Goal: Task Accomplishment & Management: Use online tool/utility

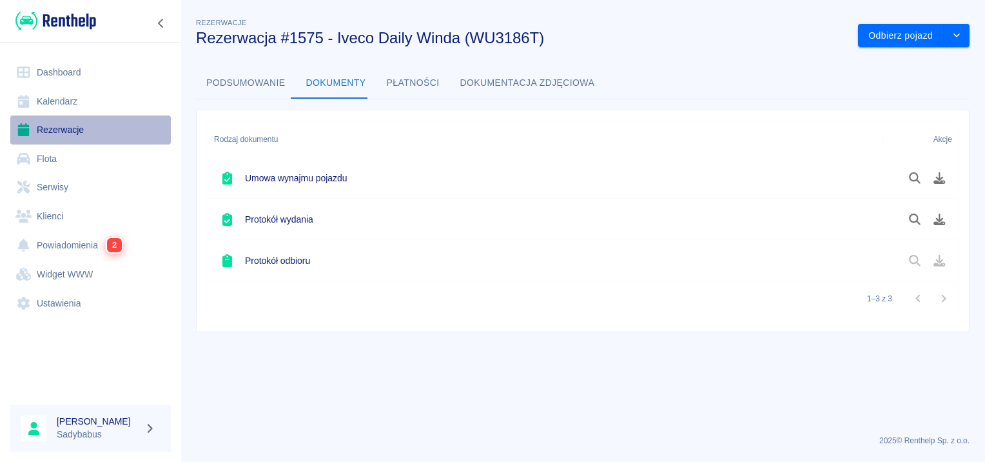
click at [67, 129] on link "Rezerwacje" at bounding box center [90, 129] width 161 height 29
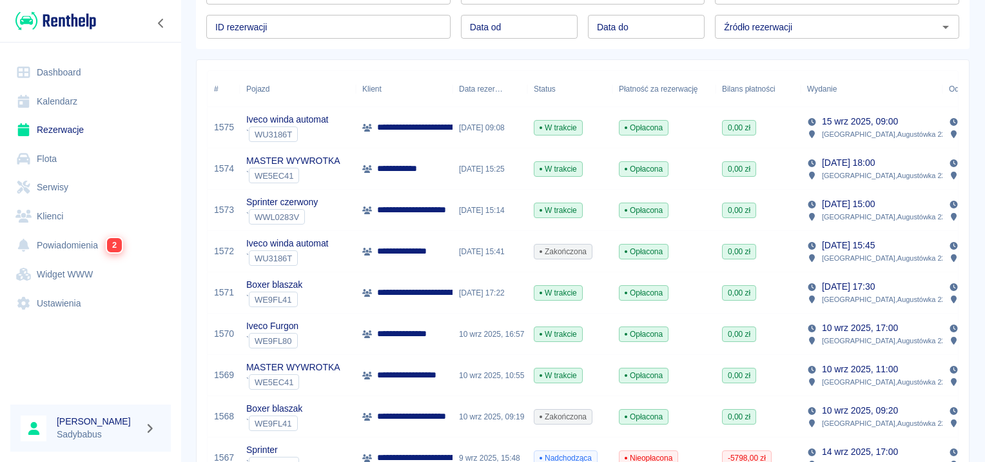
scroll to position [193, 0]
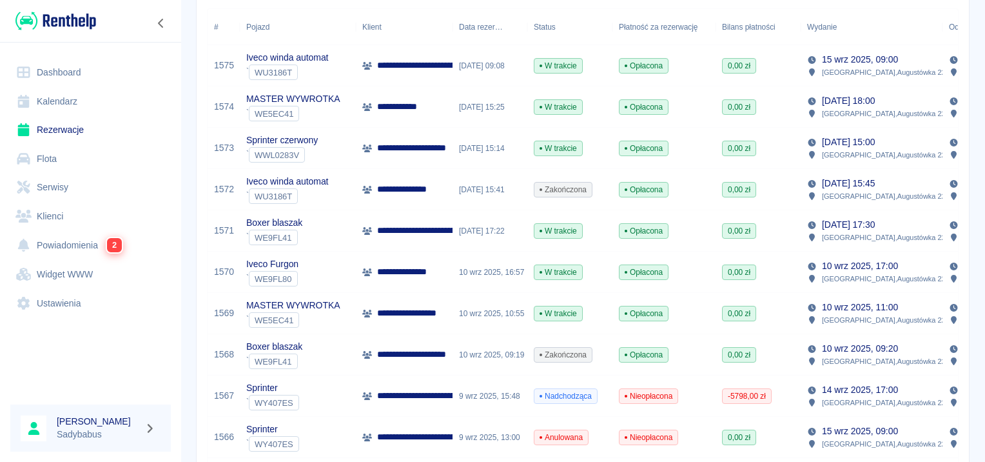
click at [425, 391] on p "**********" at bounding box center [519, 396] width 284 height 14
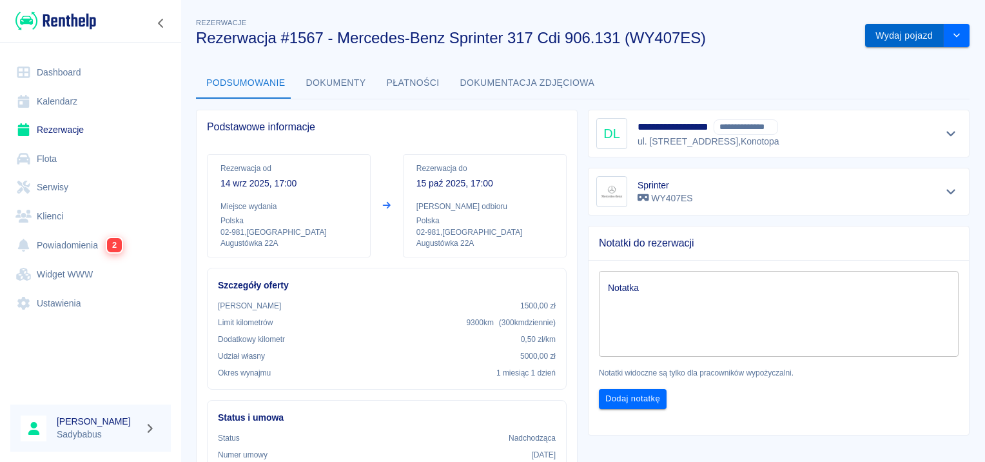
click at [874, 39] on button "Wydaj pojazd" at bounding box center [904, 36] width 79 height 24
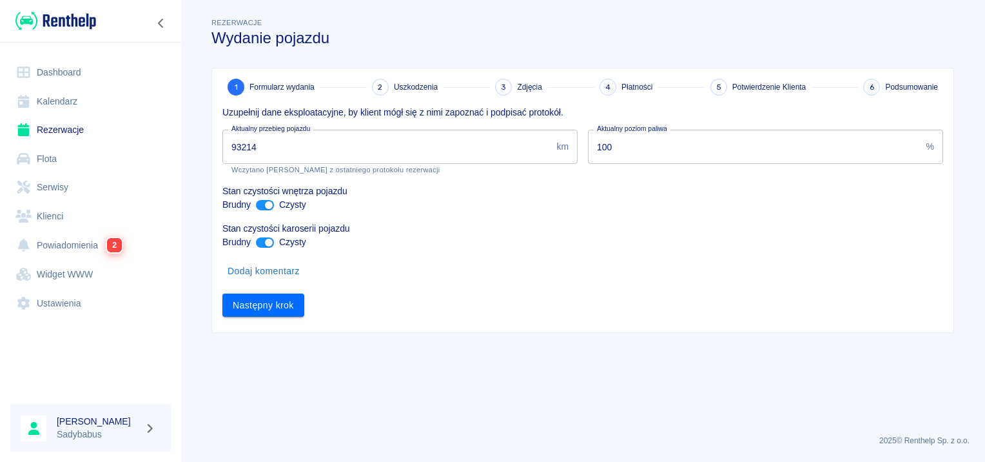
click at [284, 147] on input "93214" at bounding box center [386, 147] width 329 height 34
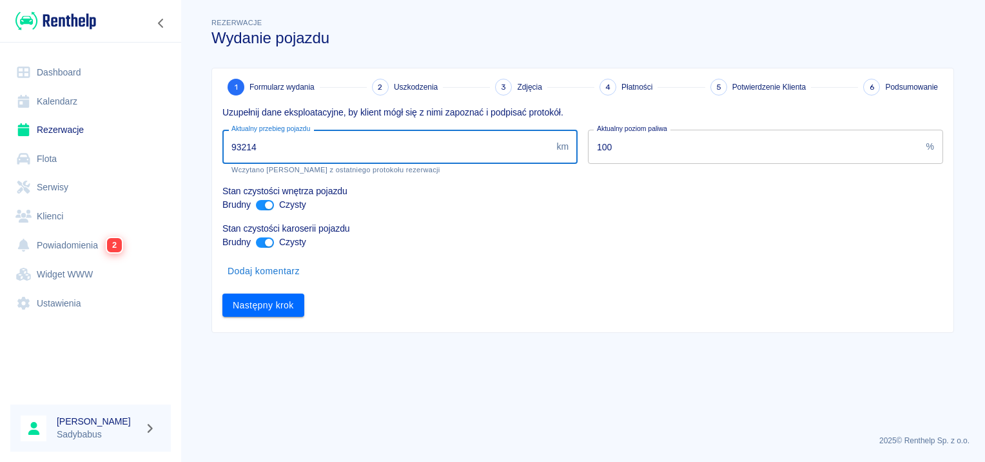
click at [284, 147] on input "93214" at bounding box center [386, 147] width 329 height 34
type input "95399"
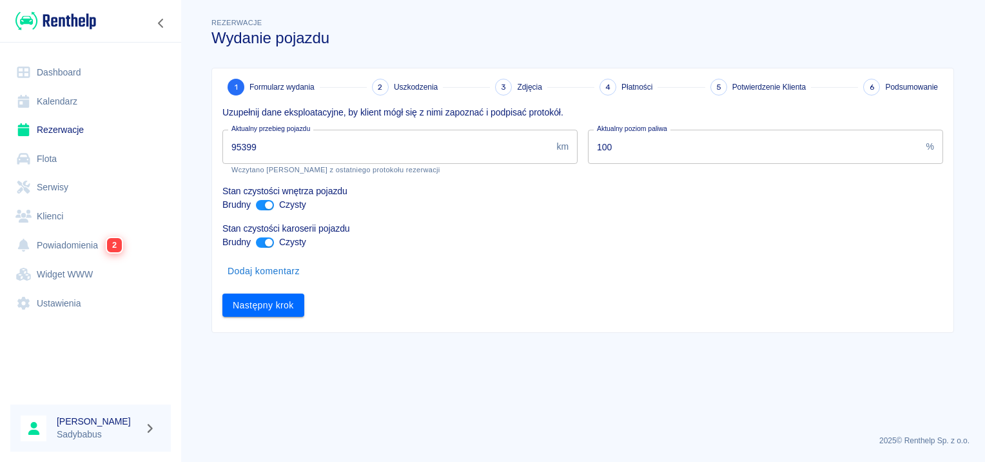
click at [521, 322] on div "1 Formularz wydania 2 Uszkodzenia 3 Zdjęcia 4 Płatności 5 Potwierdzenie Klienta…" at bounding box center [582, 200] width 741 height 264
click at [274, 302] on button "Następny krok" at bounding box center [263, 305] width 82 height 24
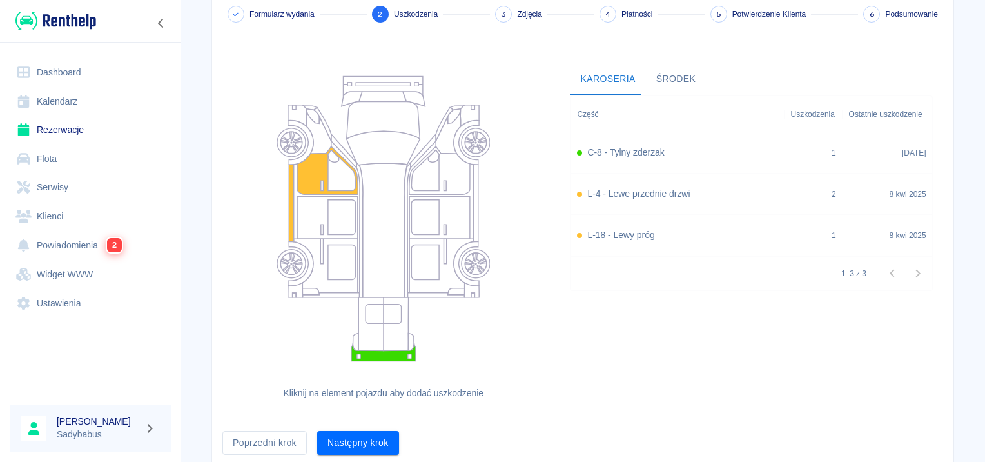
scroll to position [119, 0]
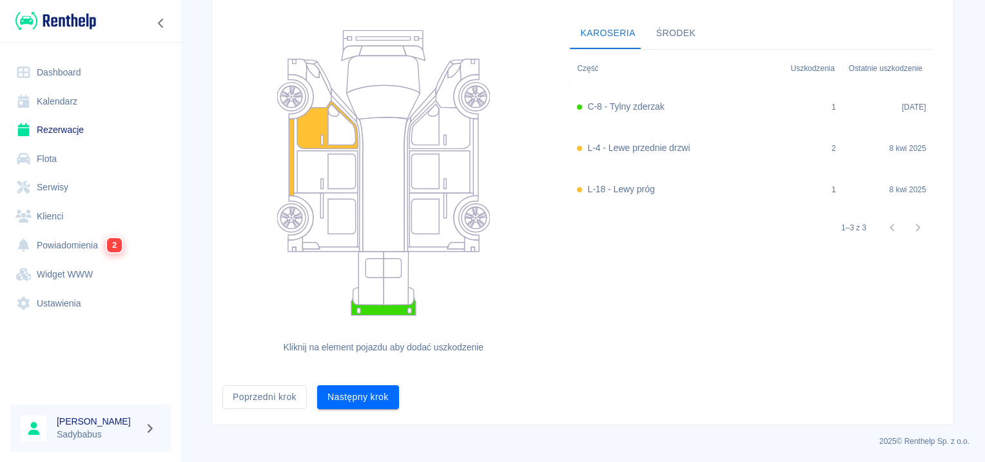
drag, startPoint x: 237, startPoint y: 403, endPoint x: 258, endPoint y: 376, distance: 33.5
click at [237, 402] on button "Poprzedni krok" at bounding box center [264, 397] width 84 height 24
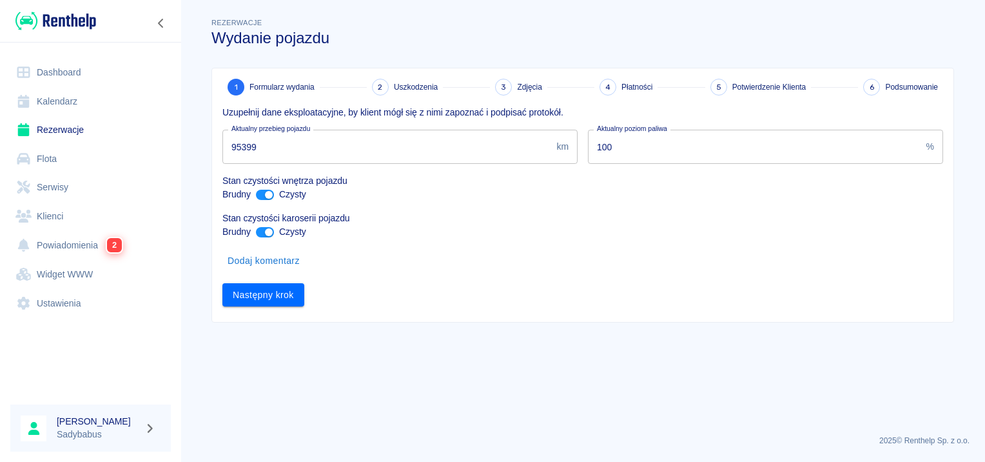
scroll to position [0, 0]
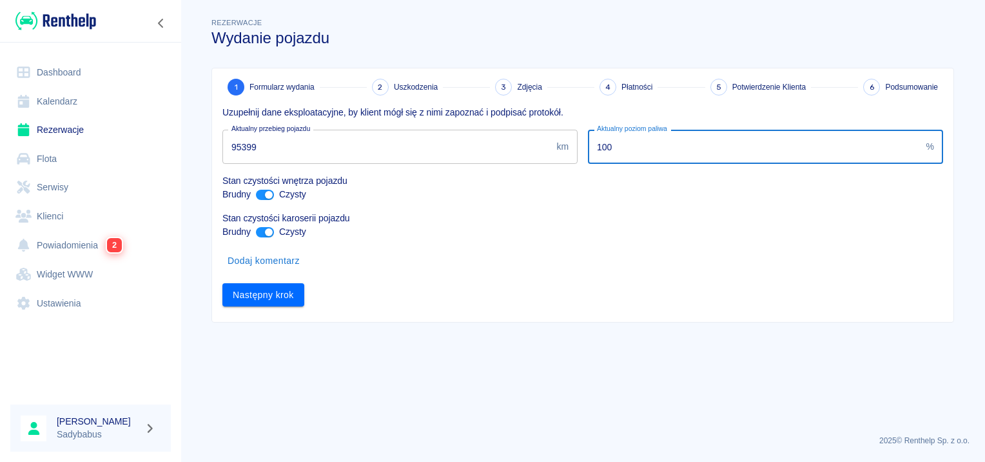
drag, startPoint x: 642, startPoint y: 142, endPoint x: 520, endPoint y: 163, distance: 124.3
click at [520, 163] on div "Uzupełnij dane eksploatacyjne, by klient mógł się z nimi zapoznać i podpisać pr…" at bounding box center [577, 200] width 731 height 211
type input "50"
click at [238, 297] on button "Następny krok" at bounding box center [263, 295] width 82 height 24
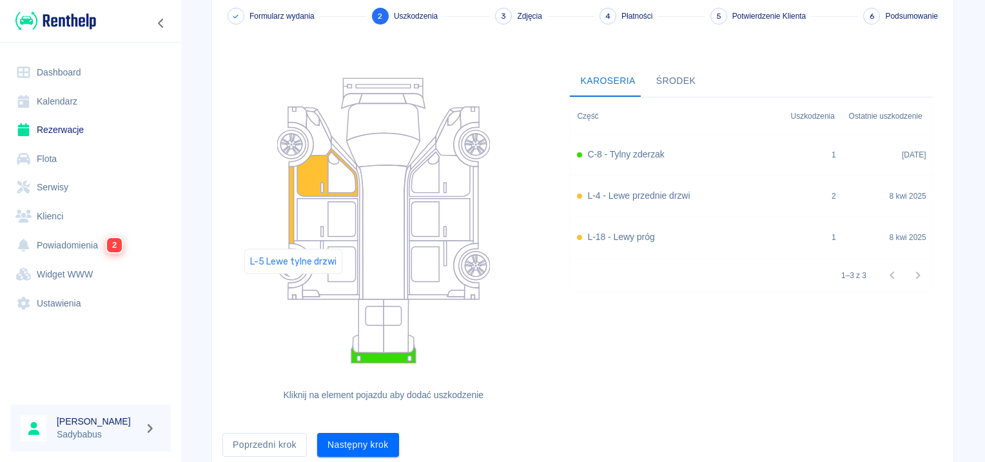
scroll to position [119, 0]
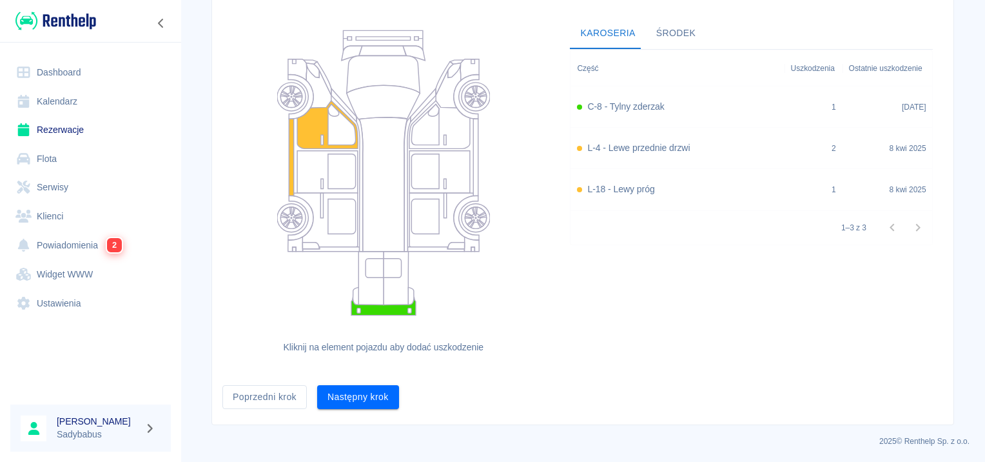
drag, startPoint x: 340, startPoint y: 394, endPoint x: 351, endPoint y: 404, distance: 13.7
click at [340, 395] on button "Następny krok" at bounding box center [358, 397] width 82 height 24
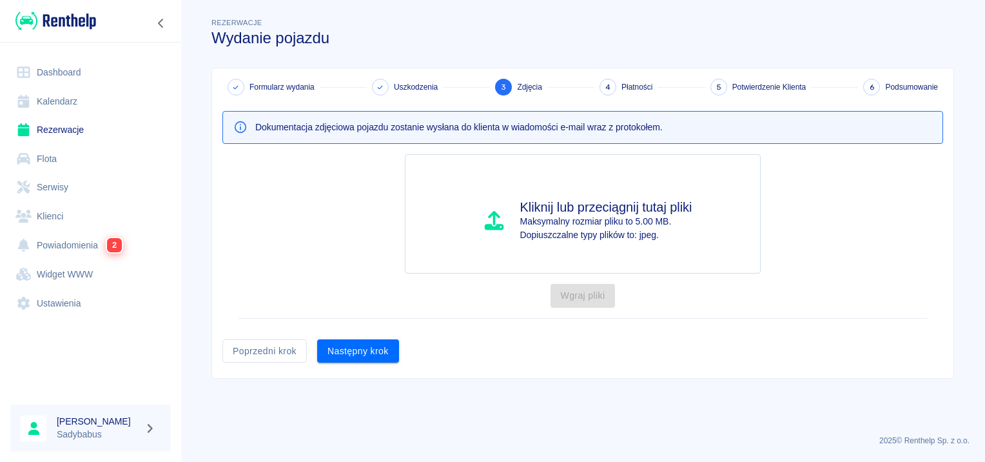
drag, startPoint x: 357, startPoint y: 343, endPoint x: 344, endPoint y: 327, distance: 20.1
click at [357, 342] on button "Następny krok" at bounding box center [358, 351] width 82 height 24
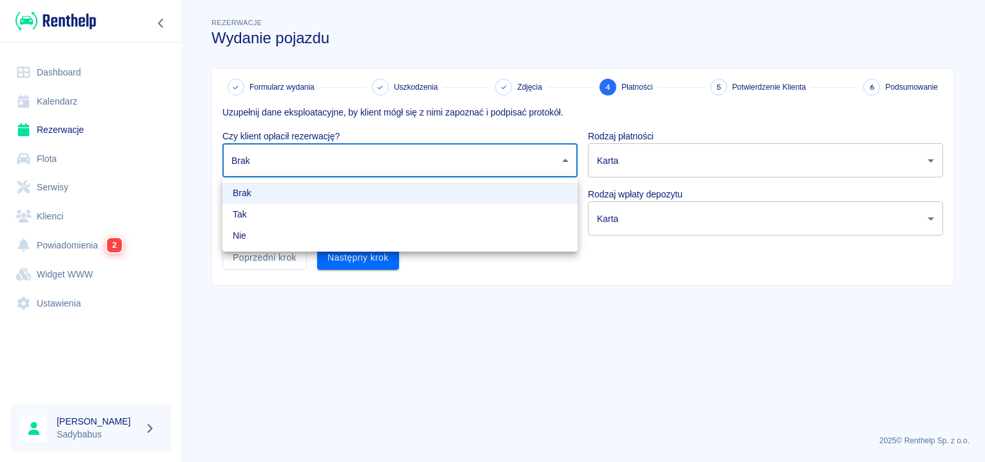
drag, startPoint x: 289, startPoint y: 168, endPoint x: 254, endPoint y: 220, distance: 62.6
click at [289, 168] on body "Używamy plików Cookies, by zapewnić Ci najlepsze możliwe doświadczenie. Aby dow…" at bounding box center [492, 231] width 985 height 462
click at [254, 216] on li "Tak" at bounding box center [399, 214] width 355 height 21
type input "true"
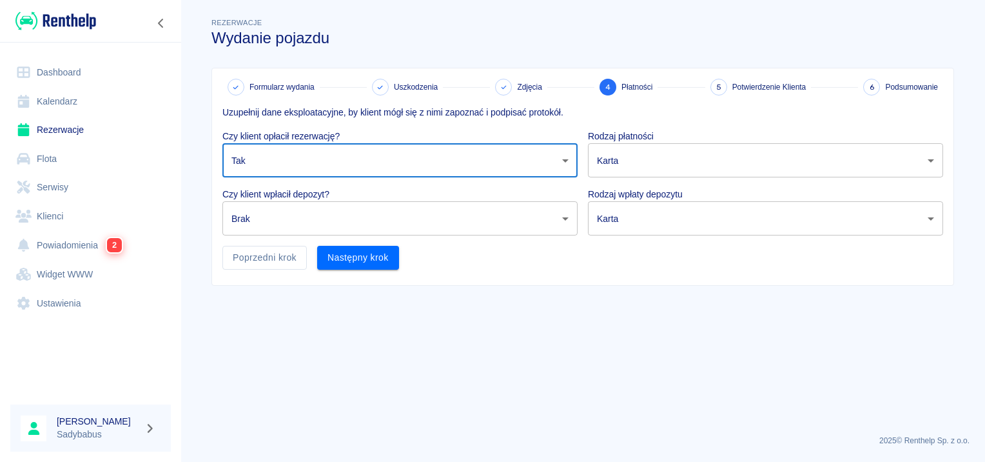
click at [688, 150] on body "Używamy plików Cookies, by zapewnić Ci najlepsze możliwe doświadczenie. Aby dow…" at bounding box center [492, 231] width 985 height 462
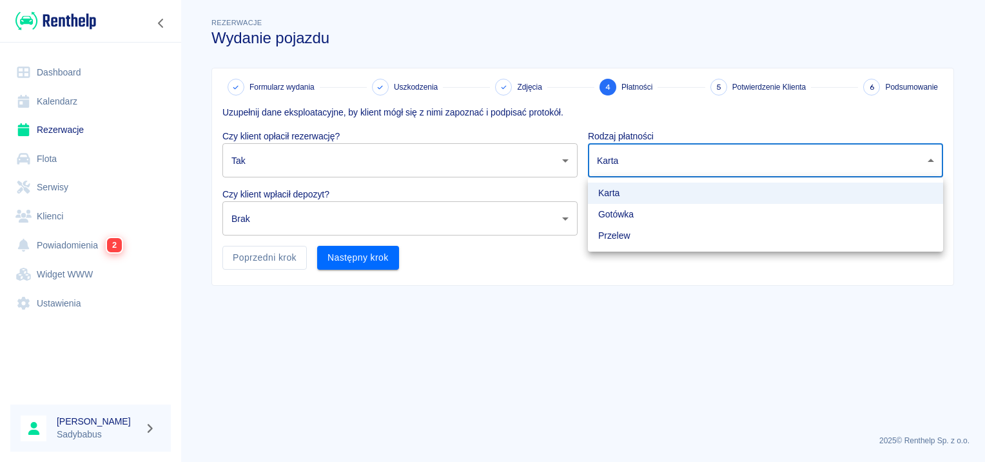
click at [670, 237] on li "Przelew" at bounding box center [765, 235] width 355 height 21
type input "bank_transfer"
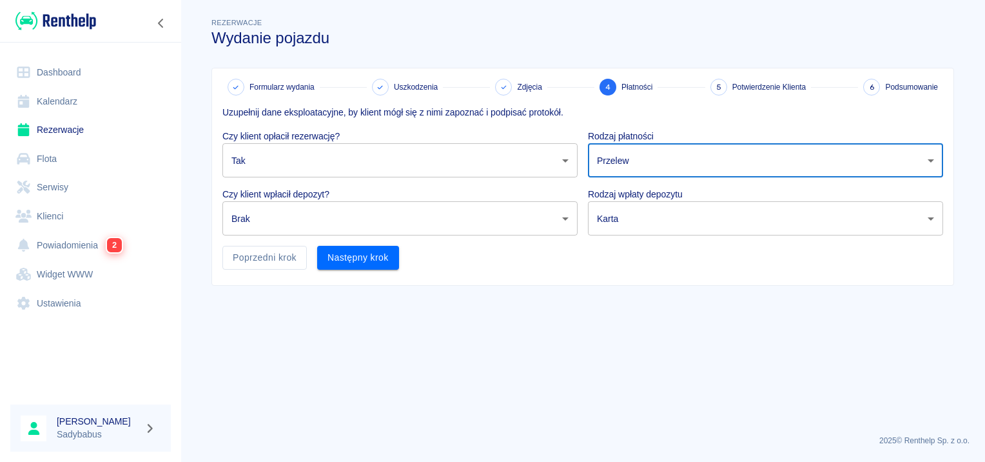
click at [243, 222] on body "Używamy plików Cookies, by zapewnić Ci najlepsze możliwe doświadczenie. Aby dow…" at bounding box center [492, 231] width 985 height 462
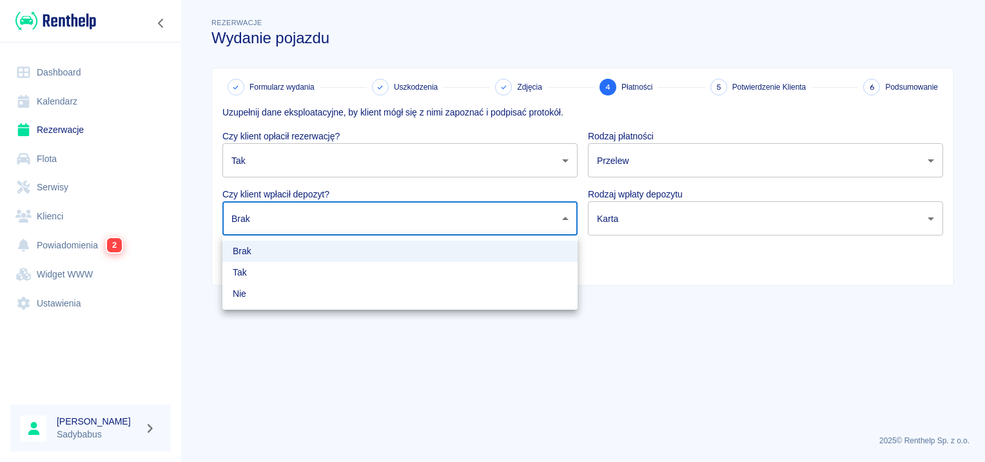
click at [249, 271] on li "Tak" at bounding box center [399, 272] width 355 height 21
type input "true"
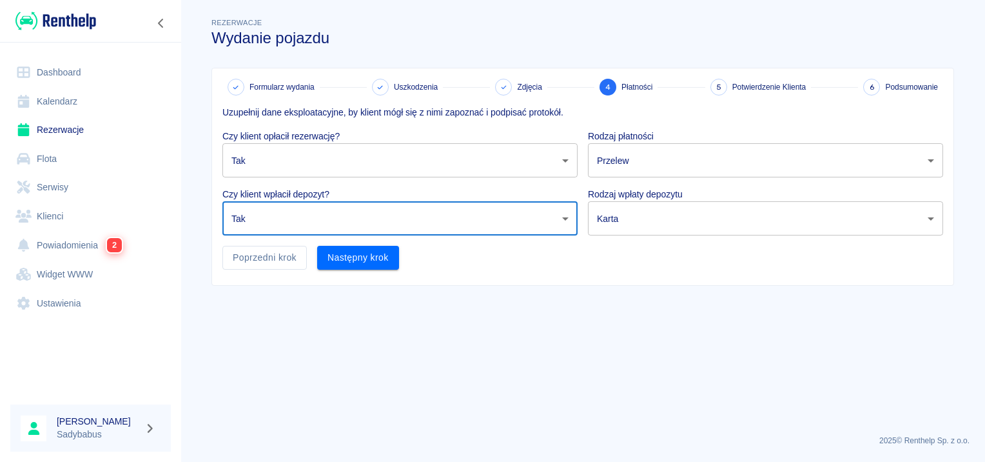
click at [609, 227] on body "Używamy plików Cookies, by zapewnić Ci najlepsze możliwe doświadczenie. Aby dow…" at bounding box center [492, 231] width 985 height 462
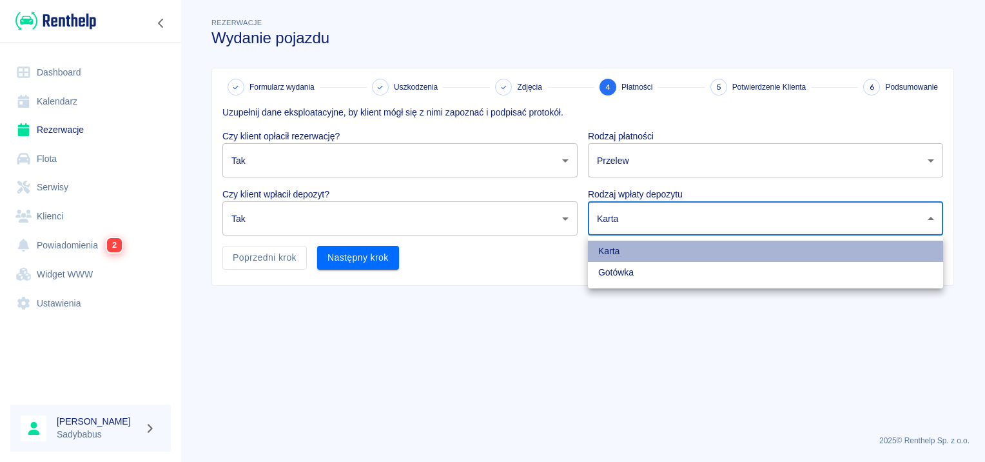
drag, startPoint x: 611, startPoint y: 248, endPoint x: 376, endPoint y: 275, distance: 236.2
click at [610, 246] on li "Karta" at bounding box center [765, 250] width 355 height 21
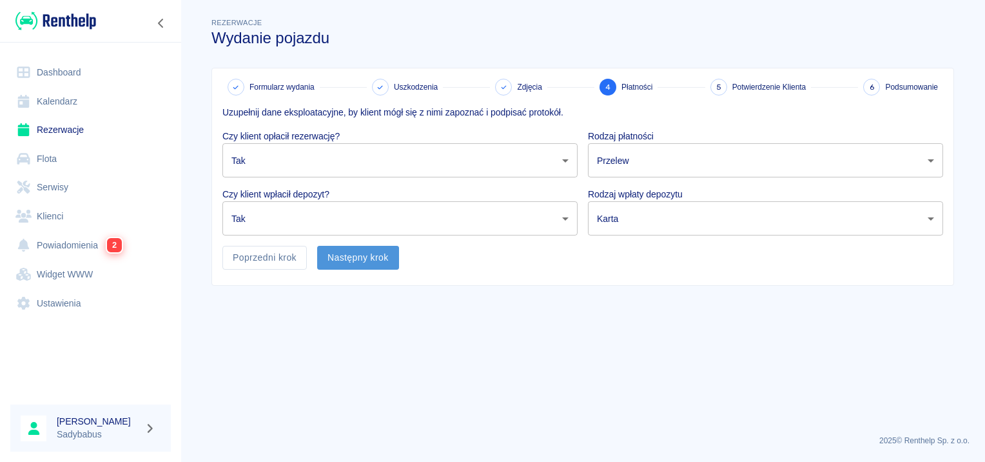
click at [331, 246] on button "Następny krok" at bounding box center [358, 258] width 82 height 24
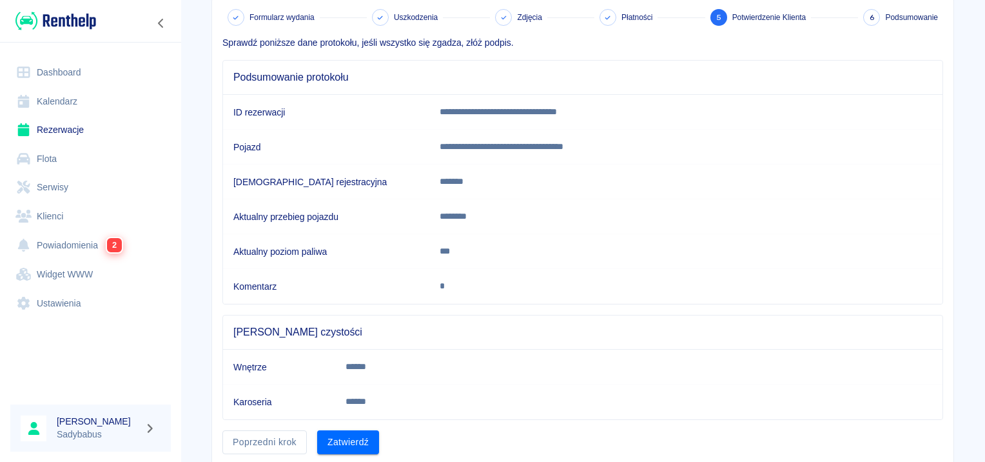
scroll to position [113, 0]
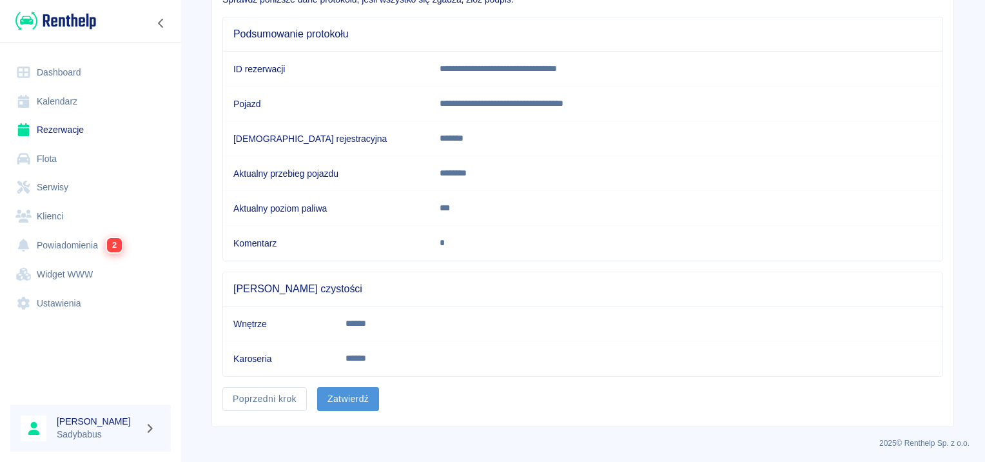
click at [362, 387] on button "Zatwierdź" at bounding box center [348, 399] width 62 height 24
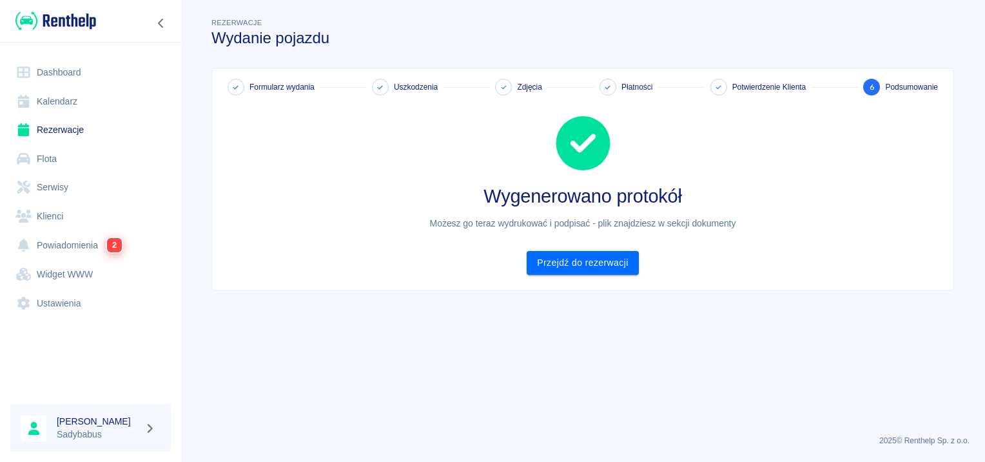
scroll to position [0, 0]
click at [585, 256] on link "Przejdź do rezerwacji" at bounding box center [583, 263] width 112 height 24
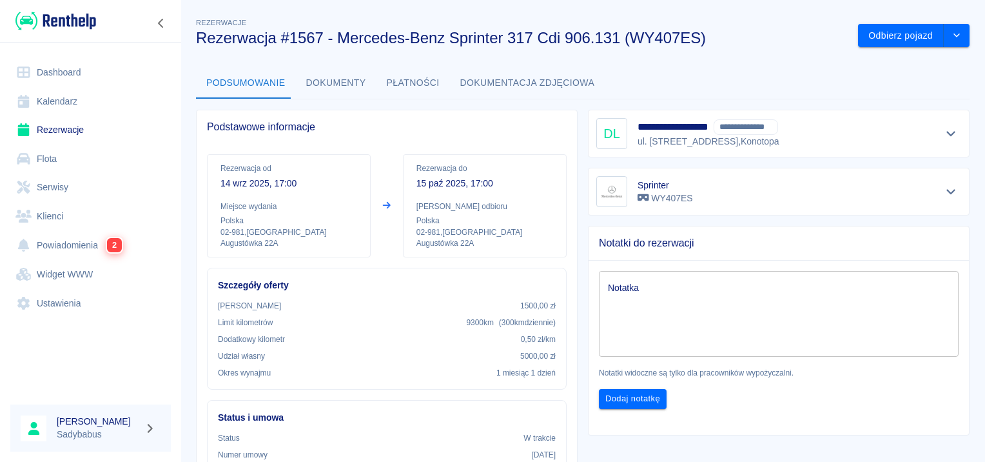
click at [357, 80] on button "Dokumenty" at bounding box center [336, 83] width 81 height 31
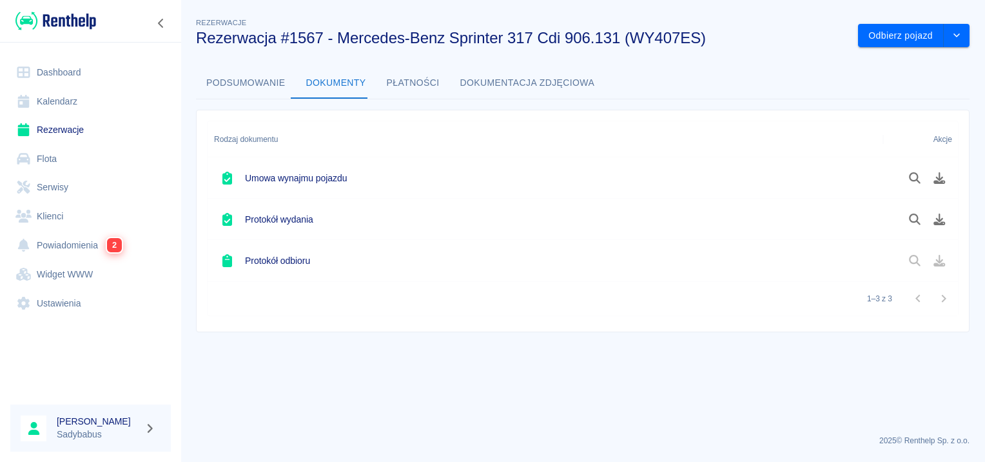
click at [262, 83] on button "Podsumowanie" at bounding box center [246, 83] width 100 height 31
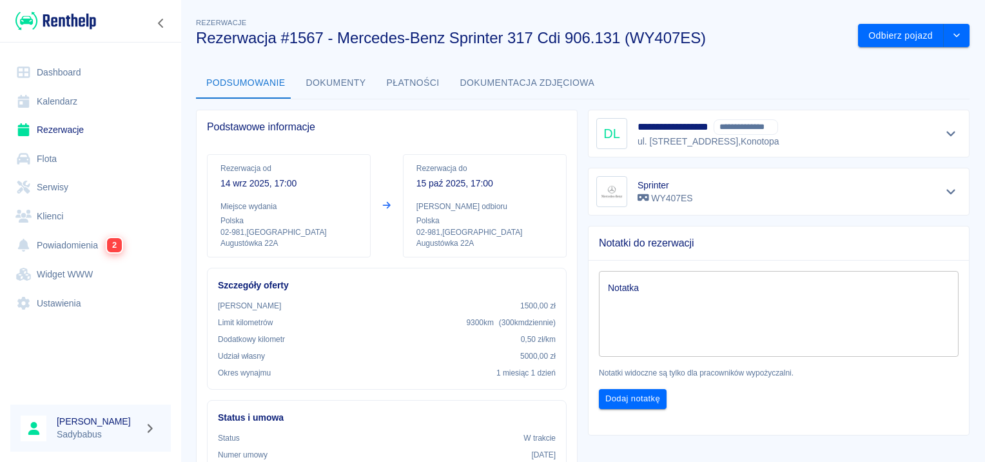
click at [330, 78] on button "Dokumenty" at bounding box center [336, 83] width 81 height 31
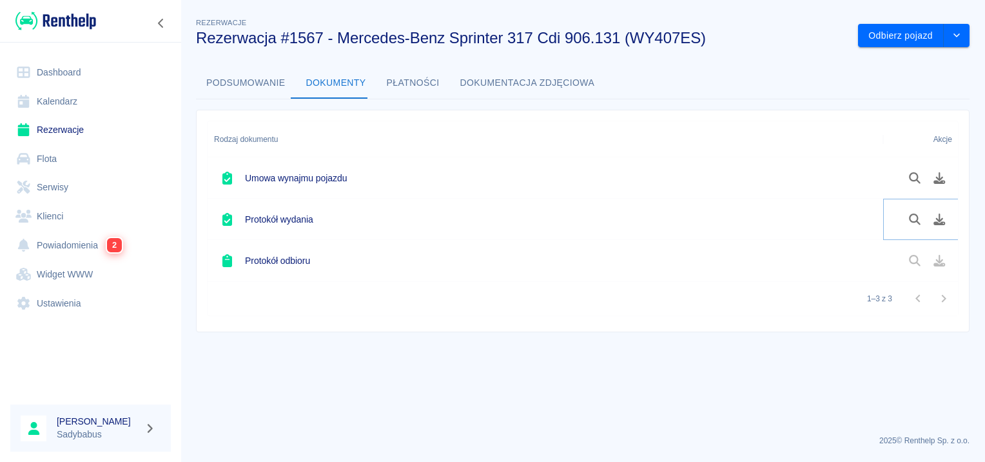
click at [933, 213] on icon "Pobierz dokument" at bounding box center [939, 219] width 15 height 12
click at [948, 231] on div at bounding box center [920, 219] width 75 height 41
click at [939, 220] on icon "Pobierz dokument" at bounding box center [940, 219] width 12 height 12
click at [939, 170] on button "Pobierz dokument" at bounding box center [939, 178] width 25 height 22
drag, startPoint x: 59, startPoint y: 128, endPoint x: 59, endPoint y: 121, distance: 7.1
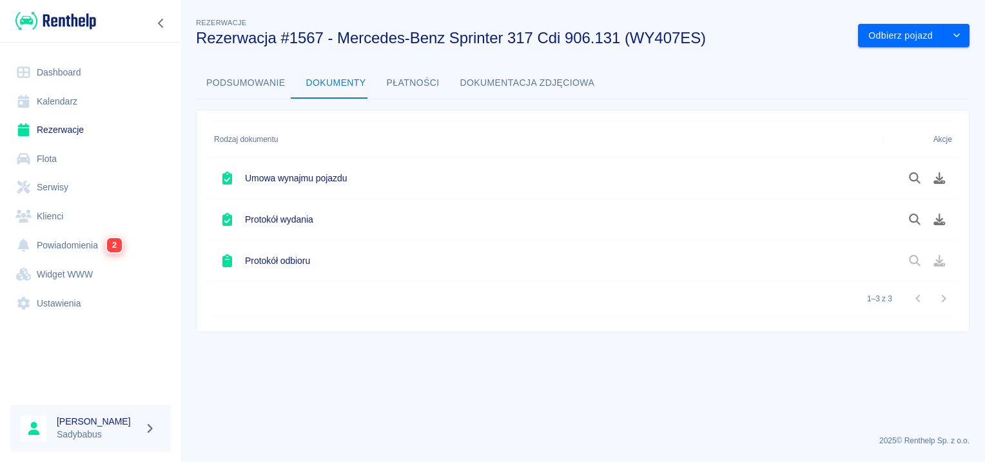
click at [59, 128] on link "Rezerwacje" at bounding box center [90, 129] width 161 height 29
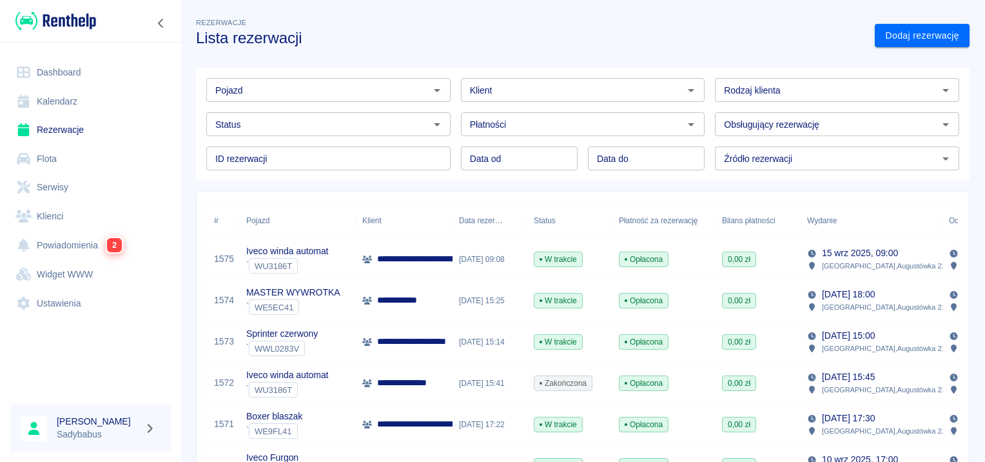
click at [390, 90] on input "Pojazd" at bounding box center [317, 90] width 215 height 16
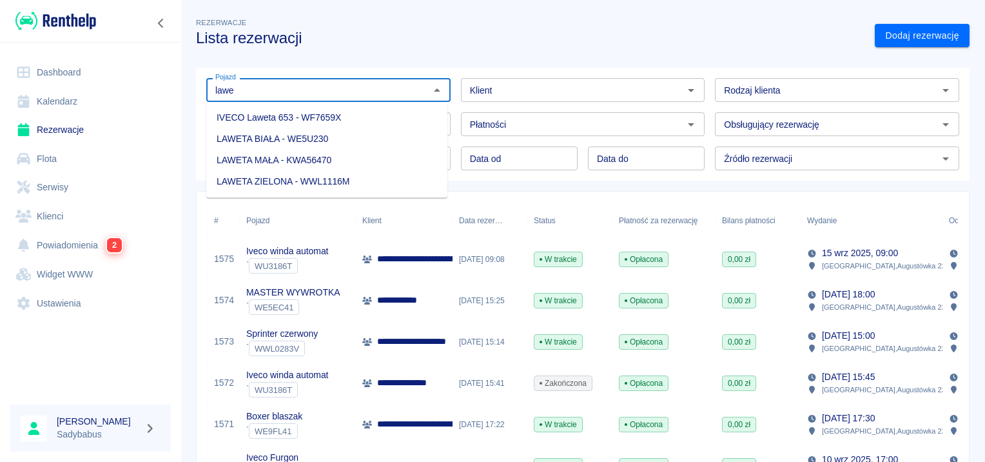
click at [327, 117] on li "IVECO Laweta 653 - WF7659X" at bounding box center [326, 117] width 241 height 21
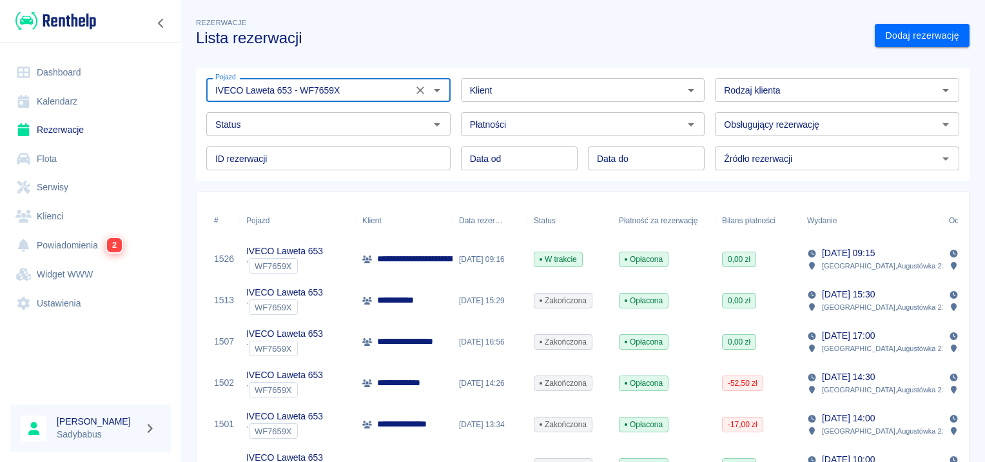
type input "IVECO Laweta 653 - WF7659X"
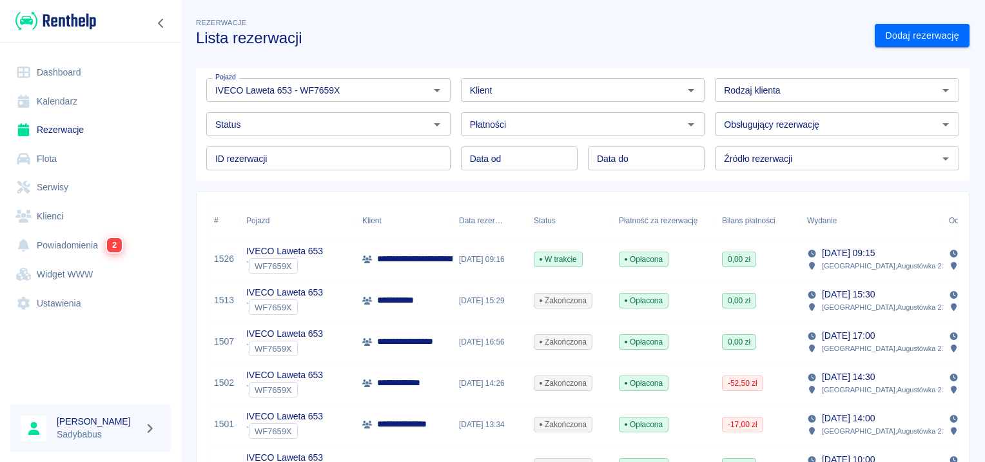
click at [440, 262] on p "**********" at bounding box center [514, 259] width 275 height 14
